Goal: Information Seeking & Learning: Learn about a topic

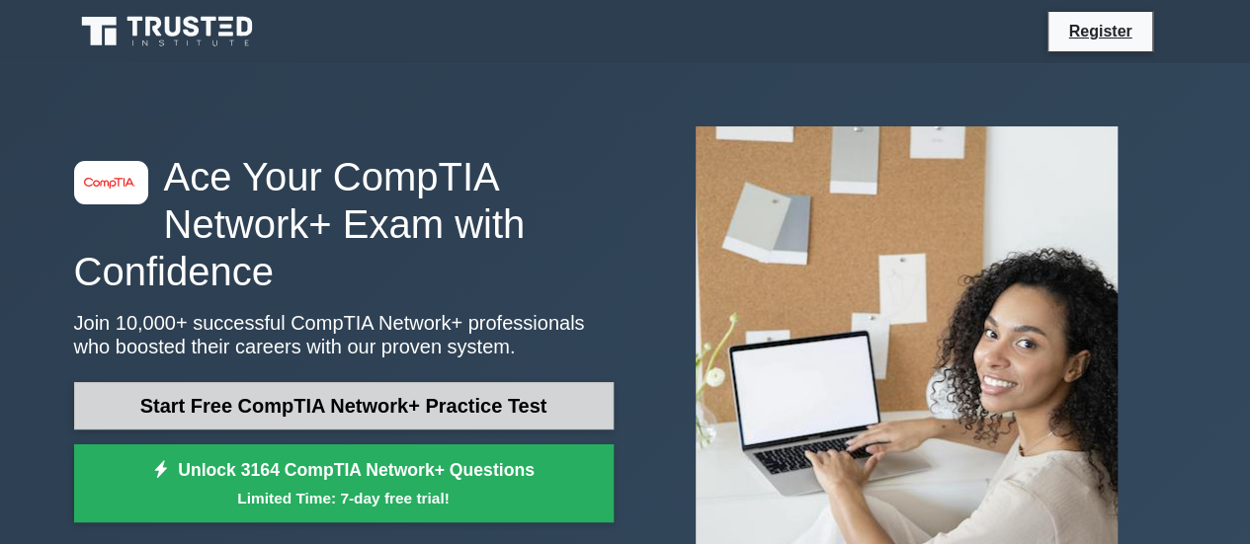
click at [346, 418] on link "Start Free CompTIA Network+ Practice Test" at bounding box center [343, 405] width 539 height 47
click at [338, 406] on link "Start Free CompTIA Network+ Practice Test" at bounding box center [343, 405] width 539 height 47
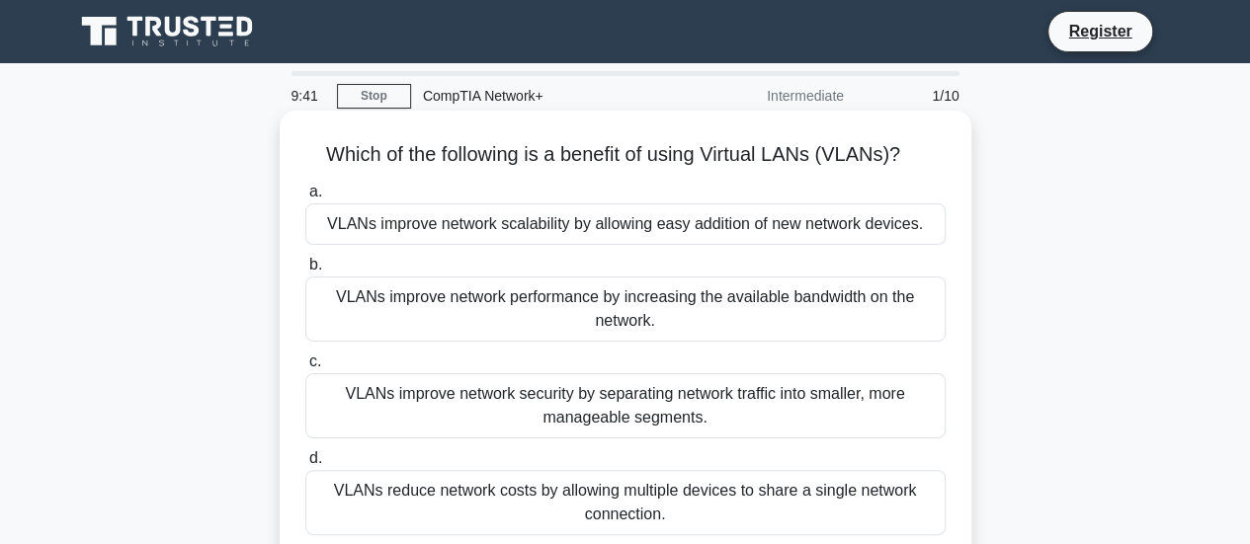
click at [600, 307] on div "VLANs improve network performance by increasing the available bandwidth on the …" at bounding box center [625, 309] width 640 height 65
click at [305, 272] on input "b. VLANs improve network performance by increasing the available bandwidth on t…" at bounding box center [305, 265] width 0 height 13
